Goal: Information Seeking & Learning: Stay updated

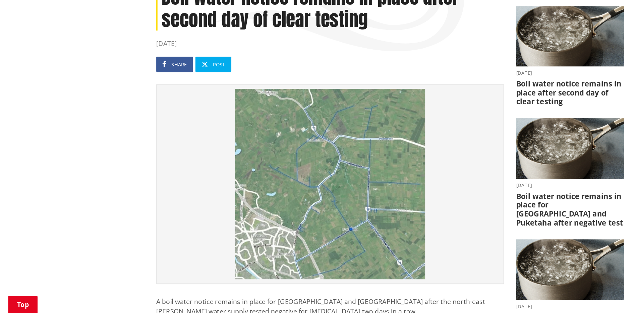
scroll to position [87, 0]
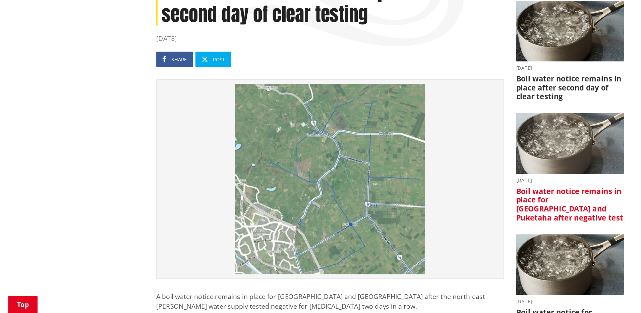
click at [486, 209] on h3 "Boil water notice remains in place for [GEOGRAPHIC_DATA] and Puketaha after neg…" at bounding box center [468, 223] width 88 height 29
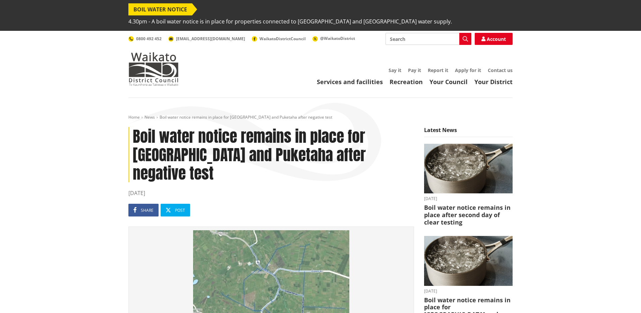
click at [393, 33] on input "Search" at bounding box center [428, 39] width 86 height 12
type input "rotutuna water"
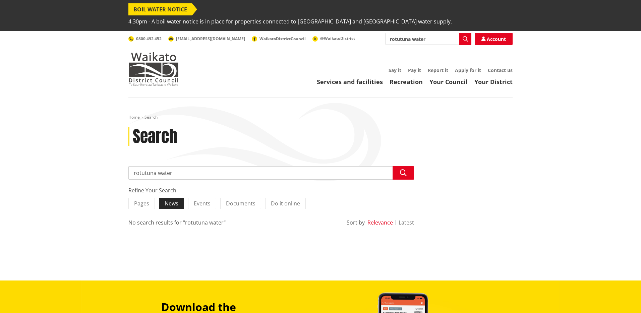
click at [173, 200] on span "News" at bounding box center [172, 203] width 14 height 7
click at [0, 0] on input "News" at bounding box center [0, 0] width 0 height 0
click at [205, 200] on span "Events" at bounding box center [207, 203] width 17 height 7
click at [0, 0] on input "Events" at bounding box center [0, 0] width 0 height 0
click at [144, 166] on input "rotutuna water" at bounding box center [271, 172] width 286 height 13
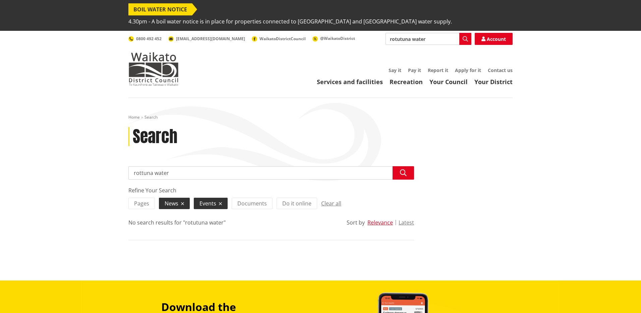
type input "rototuna water"
